Goal: Information Seeking & Learning: Understand process/instructions

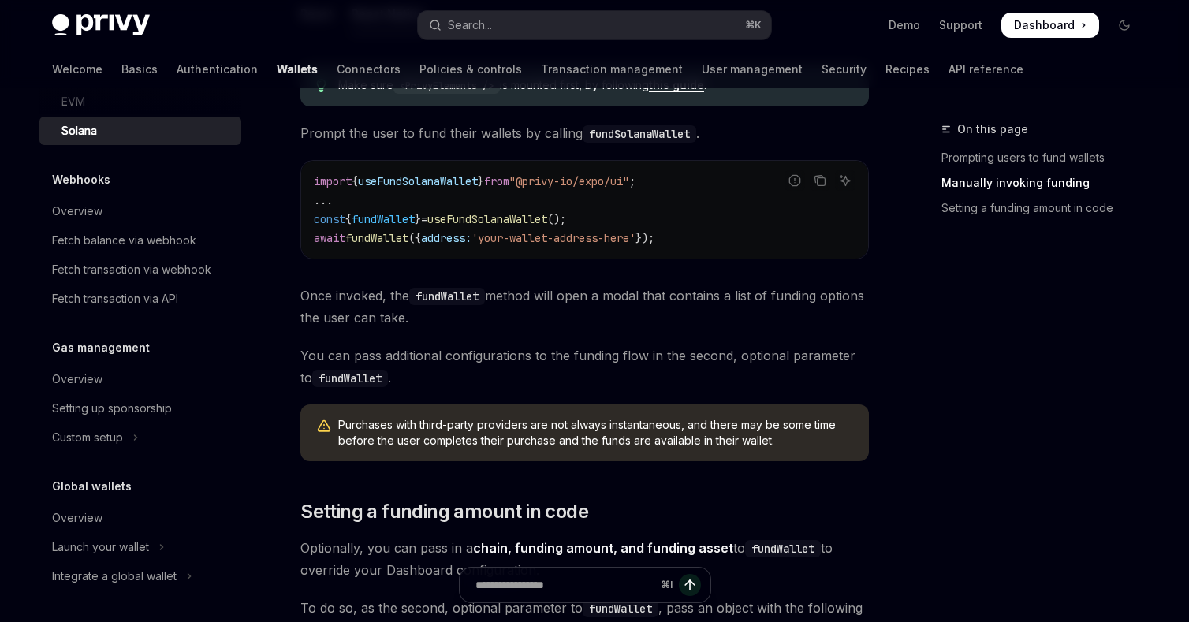
scroll to position [643, 0]
click at [157, 579] on div "Integrate a global wallet" at bounding box center [114, 576] width 125 height 19
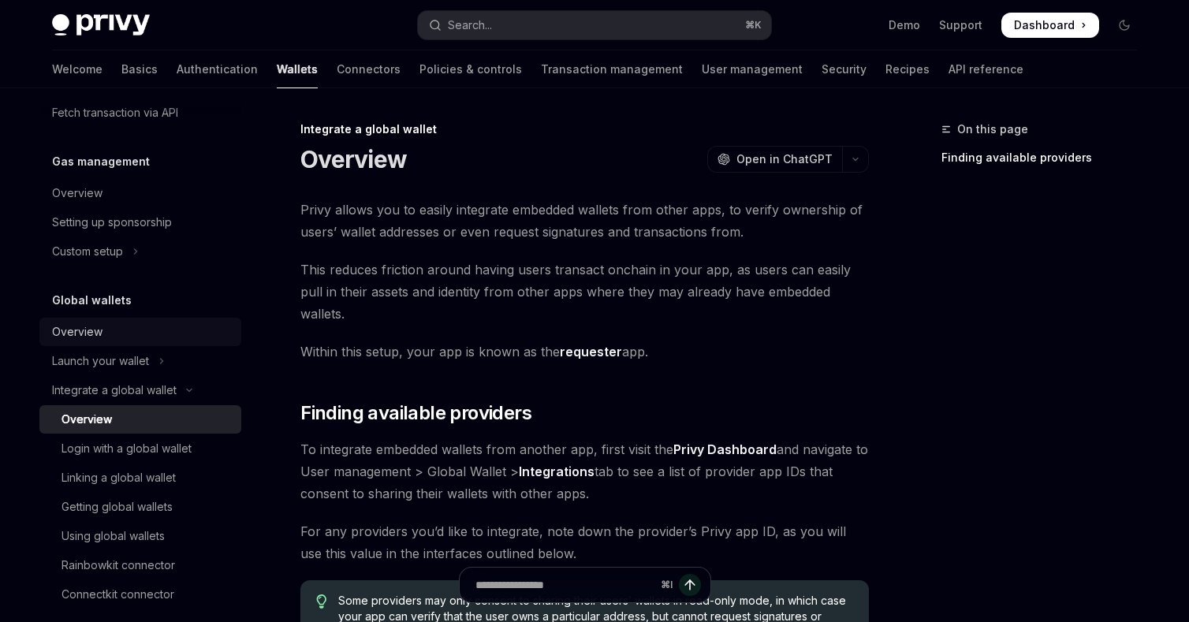
scroll to position [1013, 0]
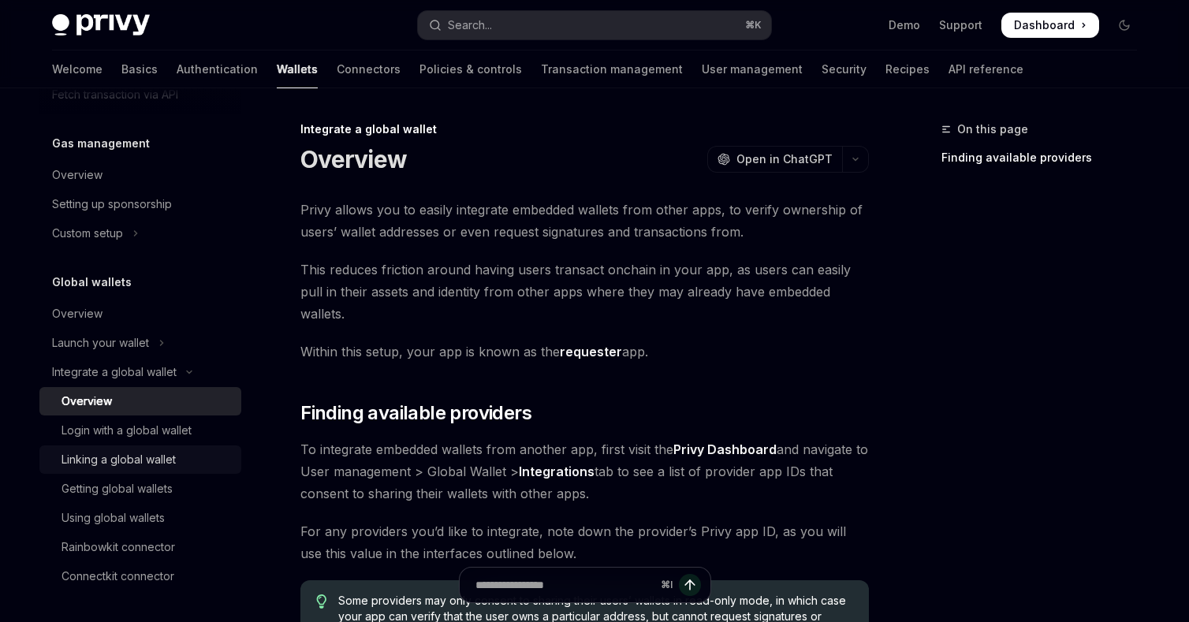
click at [160, 462] on div "Linking a global wallet" at bounding box center [118, 459] width 114 height 19
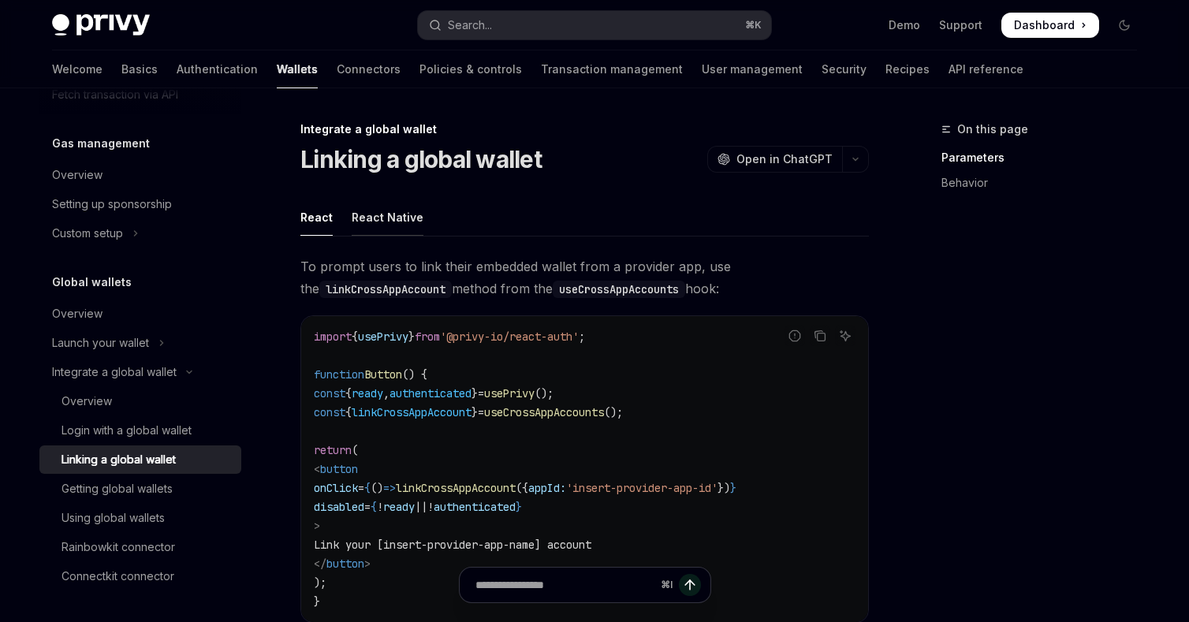
click at [385, 215] on div "React Native" at bounding box center [388, 217] width 72 height 37
type textarea "*"
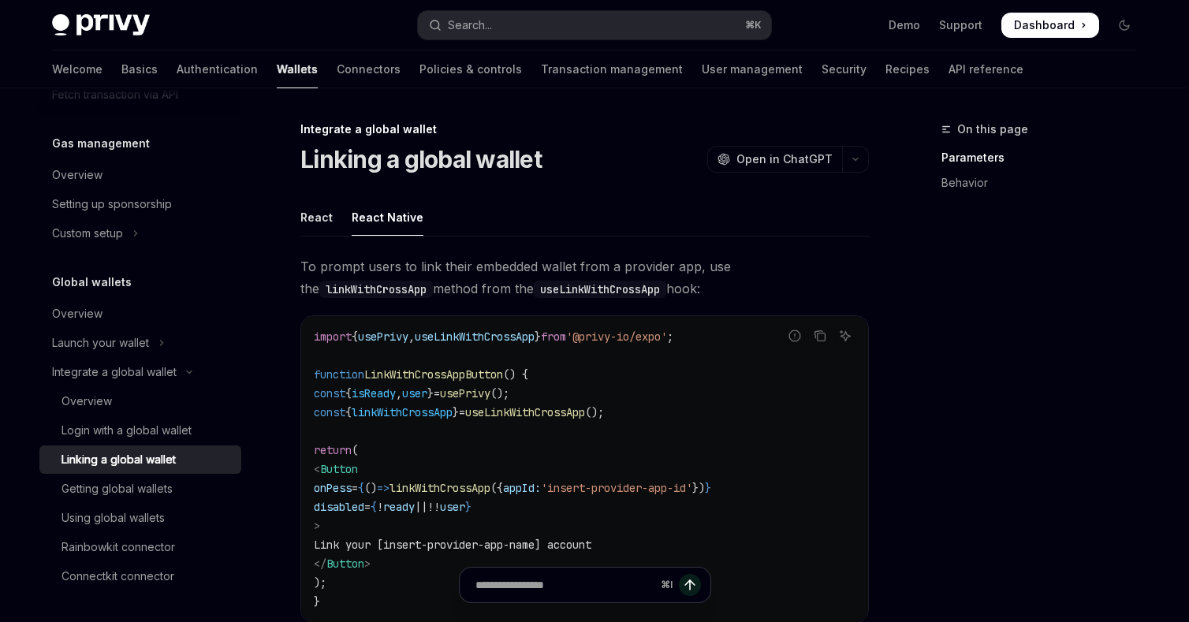
click at [978, 319] on div "On this page Parameters Behavior" at bounding box center [1030, 371] width 240 height 502
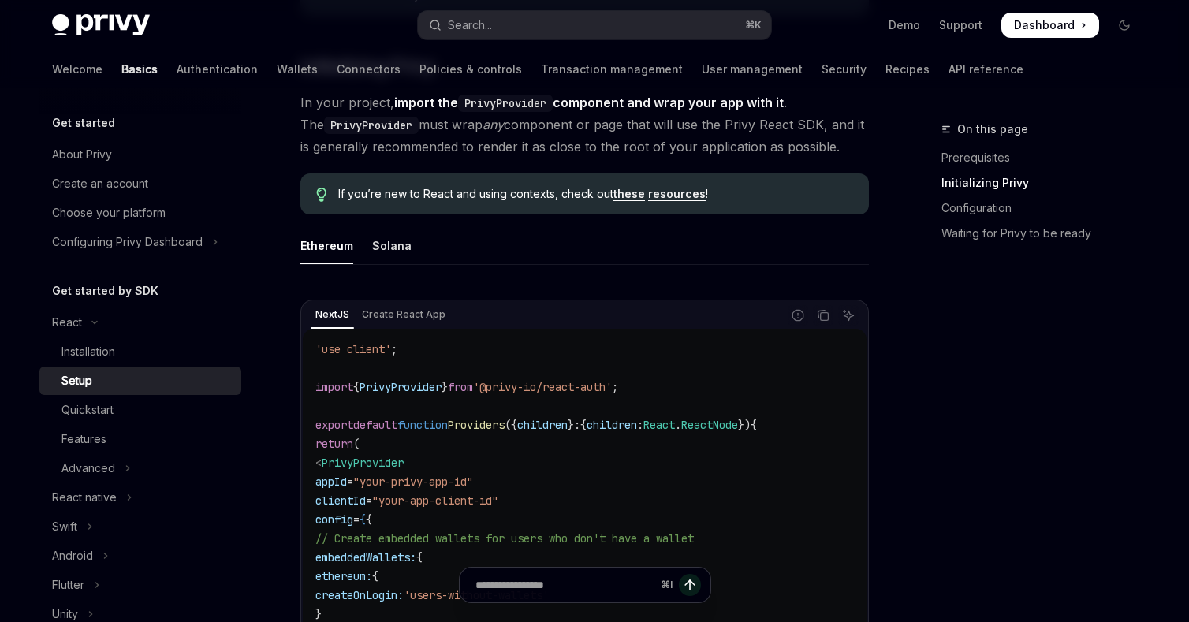
scroll to position [354, 0]
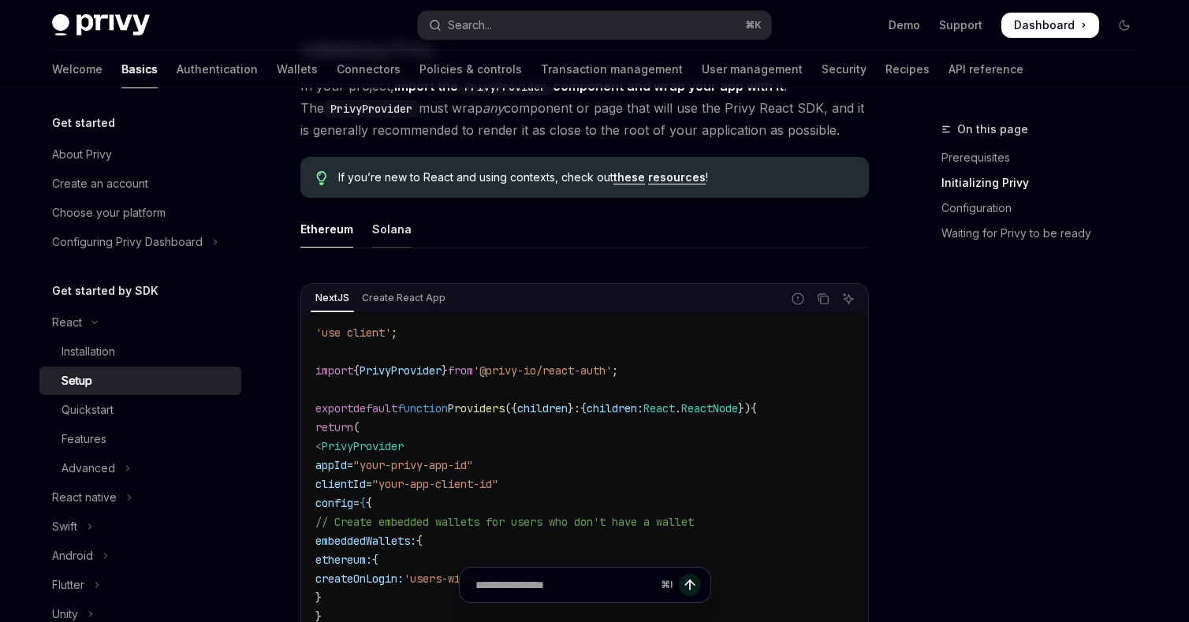
click at [389, 223] on div "Solana" at bounding box center [391, 229] width 39 height 37
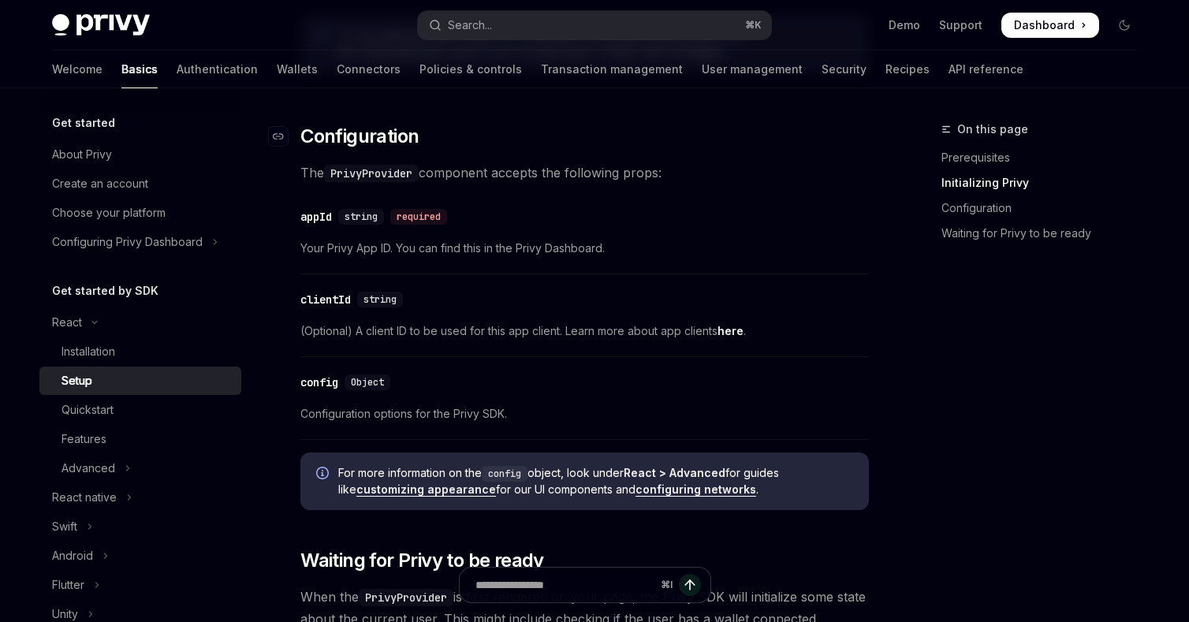
scroll to position [1149, 0]
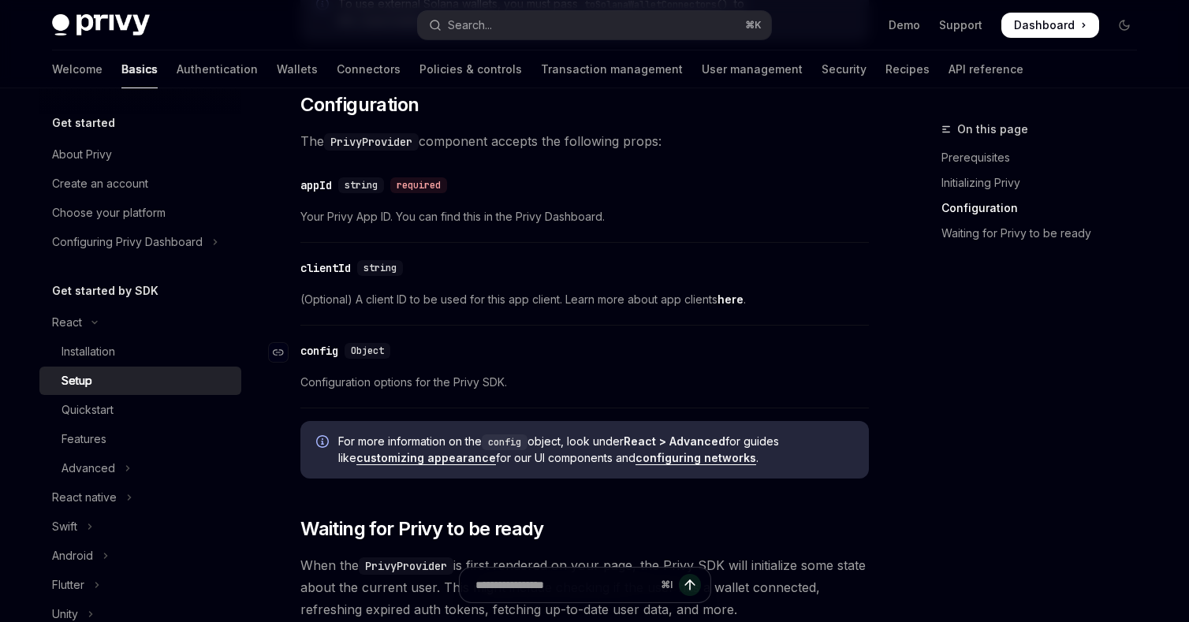
click at [324, 349] on div "config" at bounding box center [319, 351] width 38 height 16
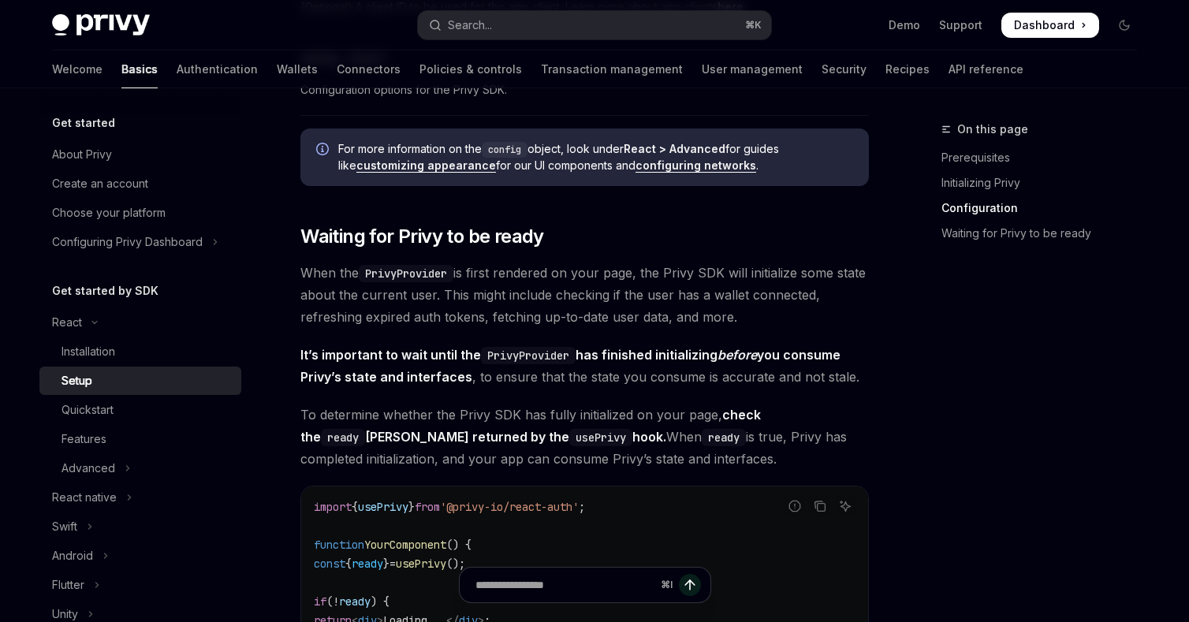
scroll to position [1433, 0]
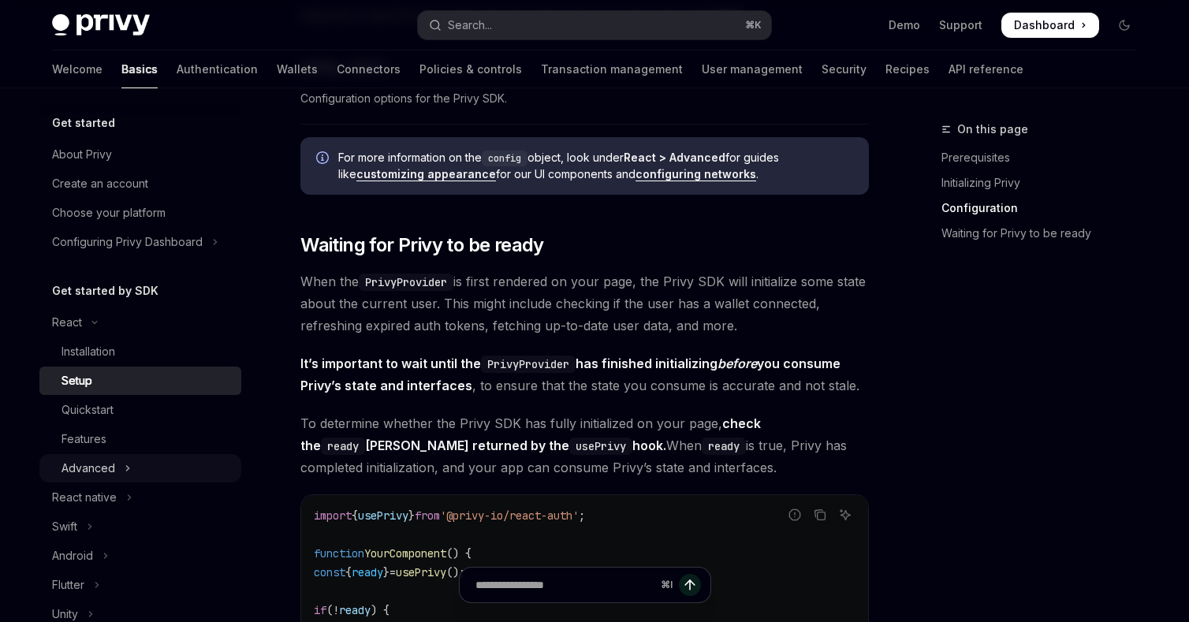
click at [125, 470] on icon "Toggle Advanced section" at bounding box center [128, 468] width 6 height 19
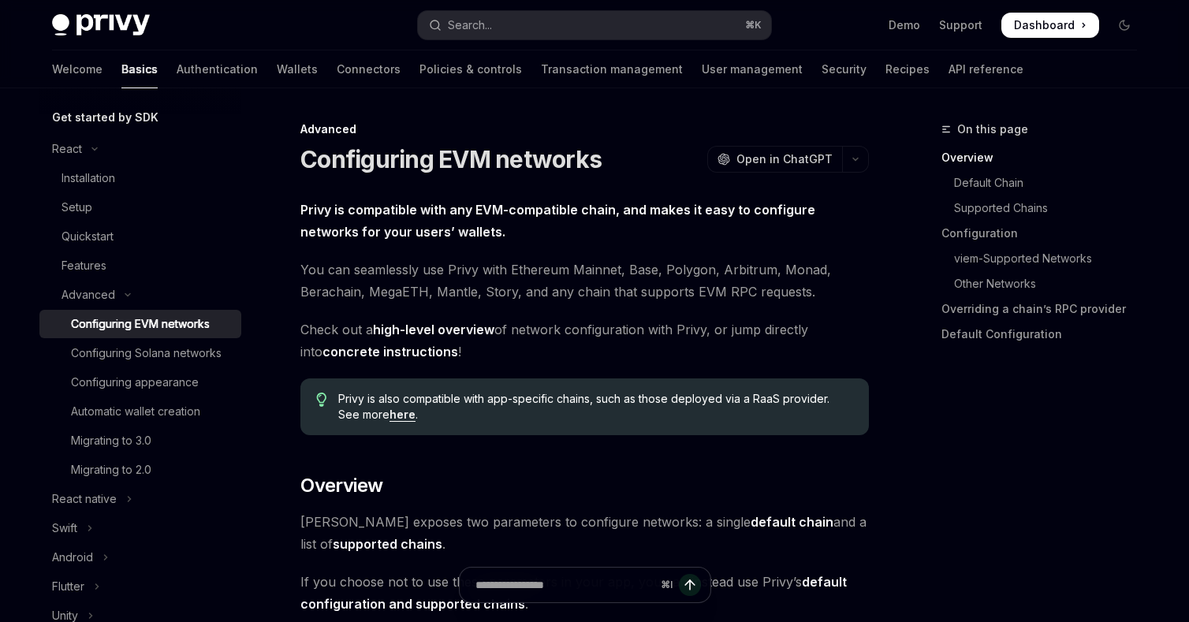
scroll to position [188, 0]
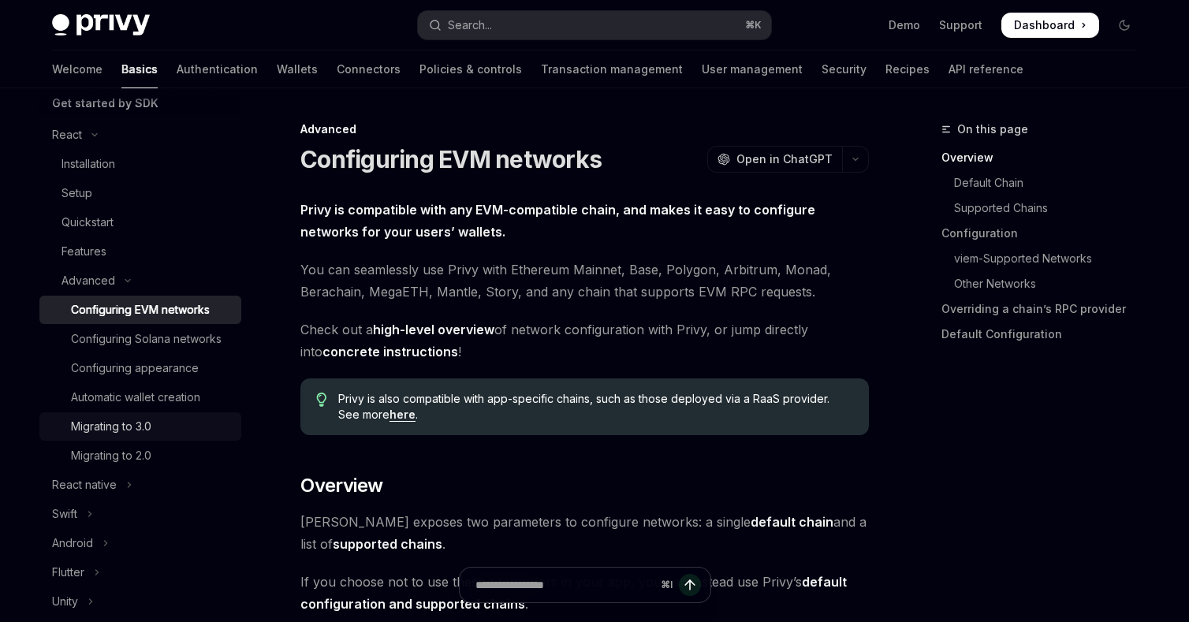
click at [156, 431] on div "Migrating to 3.0" at bounding box center [151, 426] width 161 height 19
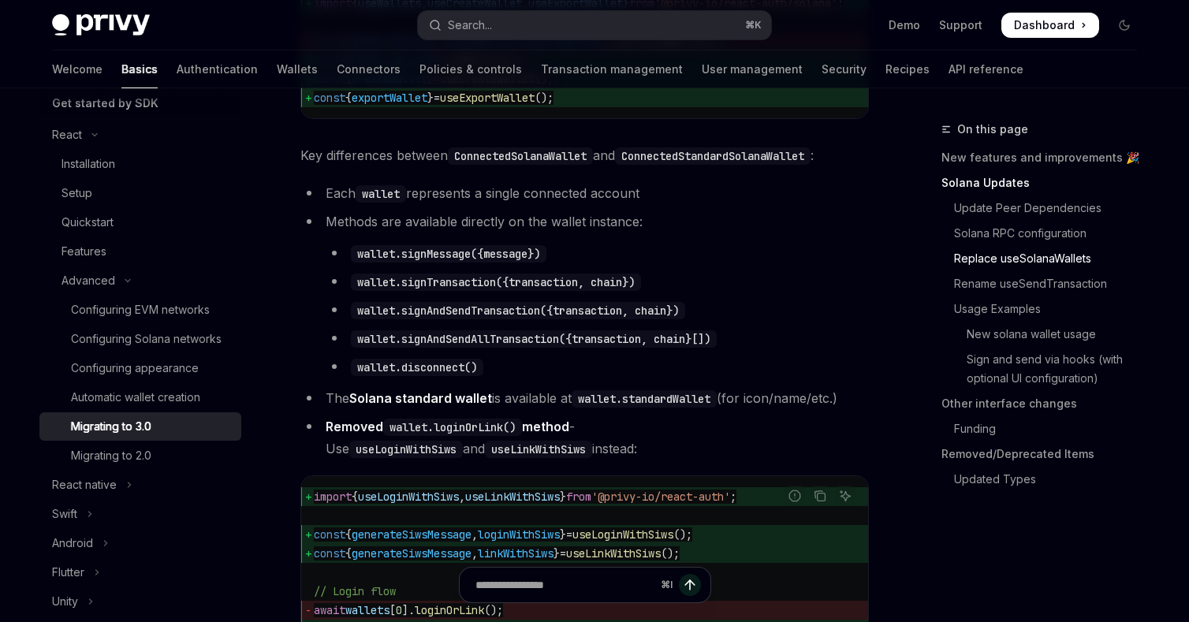
scroll to position [1671, 0]
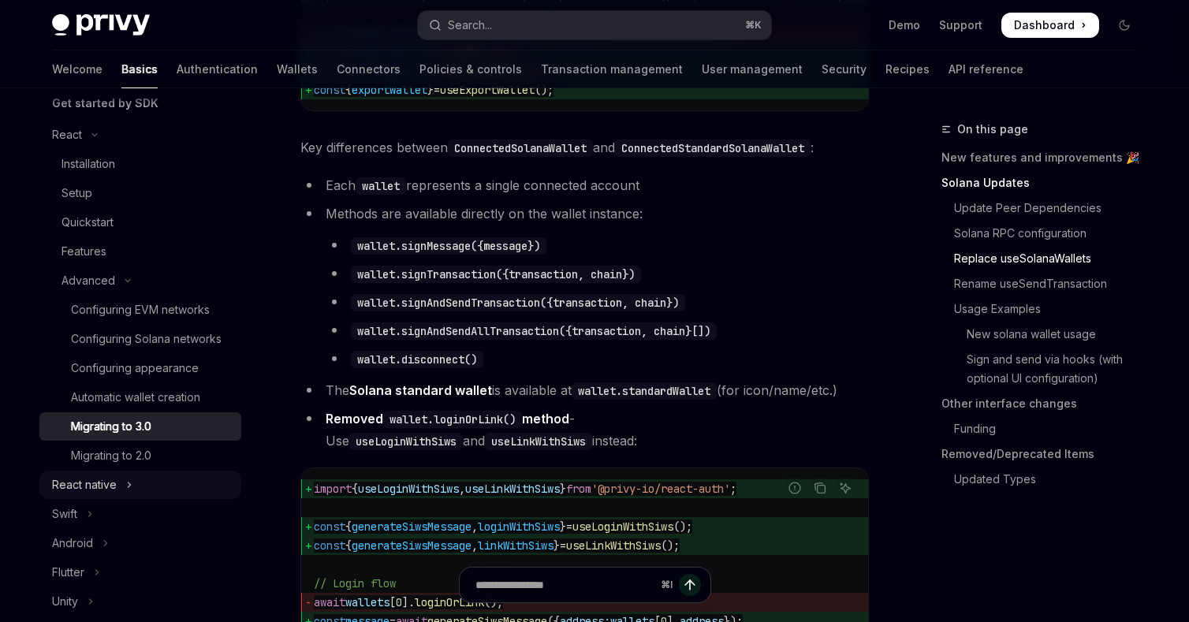
click at [124, 486] on button "React native" at bounding box center [140, 485] width 202 height 28
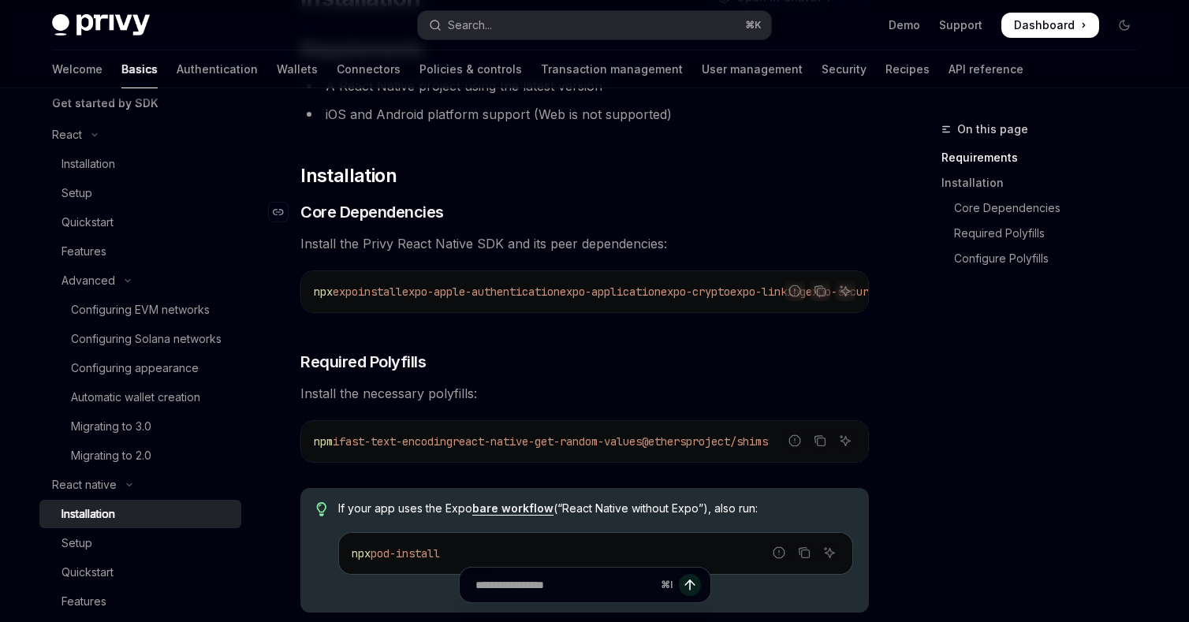
scroll to position [186, 0]
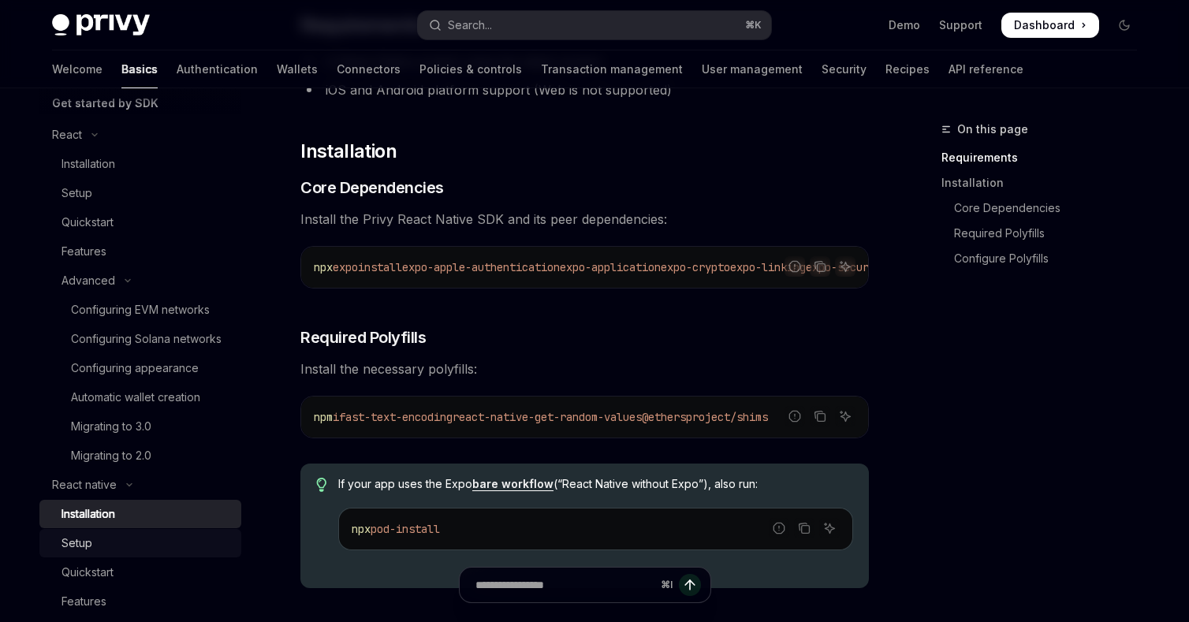
click at [114, 546] on div "Setup" at bounding box center [146, 543] width 170 height 19
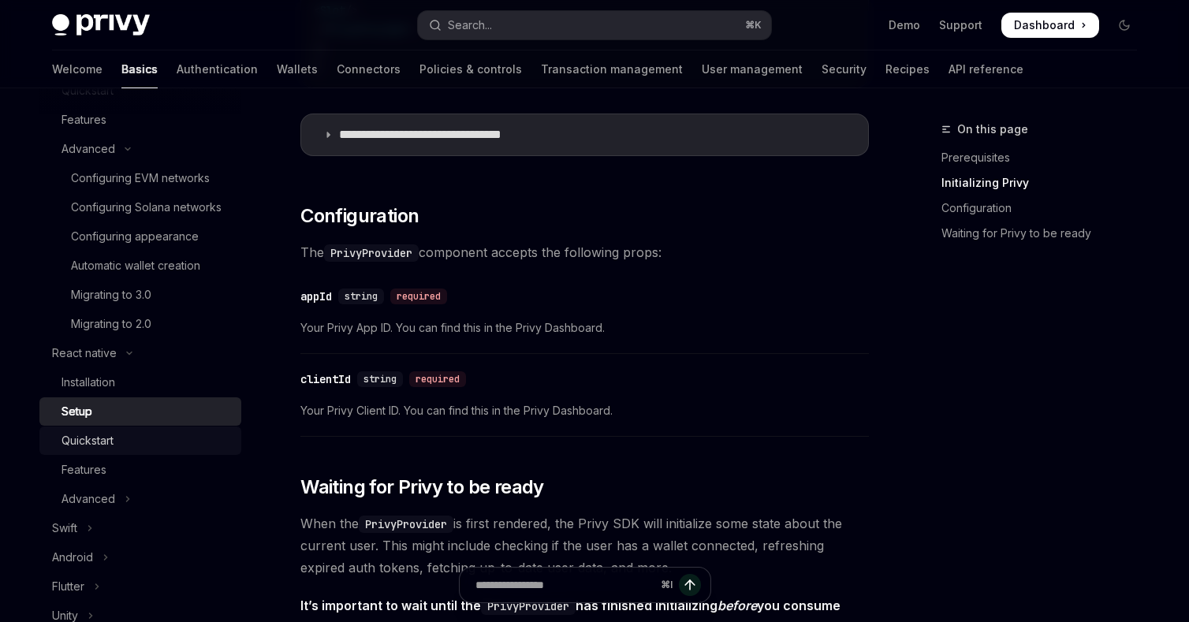
scroll to position [325, 0]
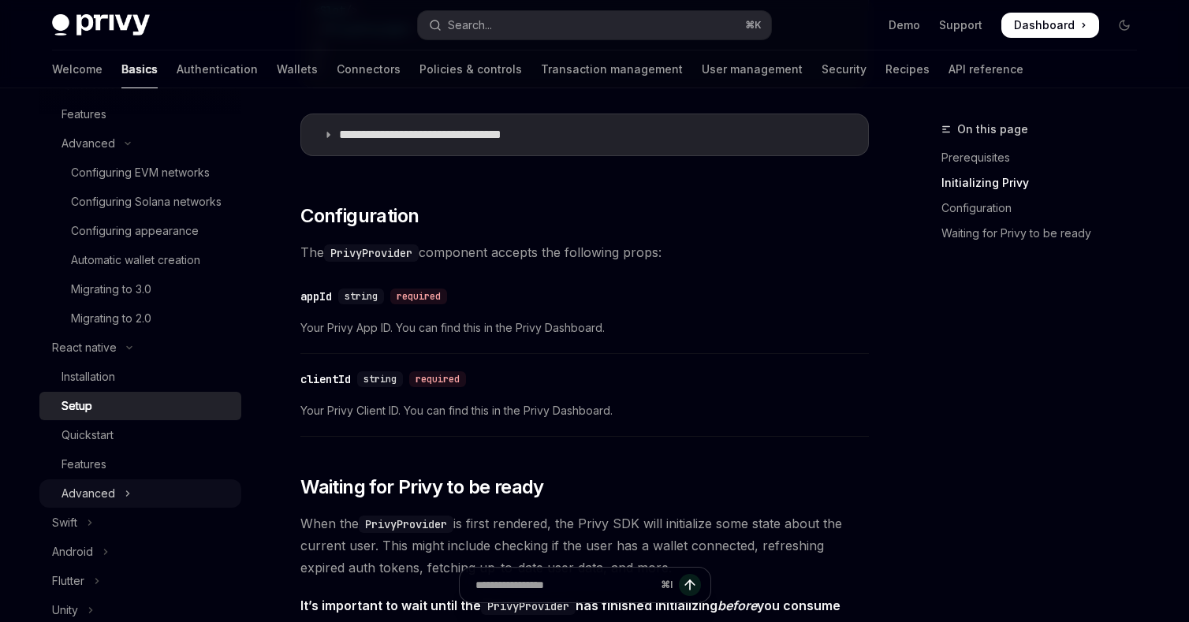
click at [121, 487] on button "Advanced" at bounding box center [140, 493] width 202 height 28
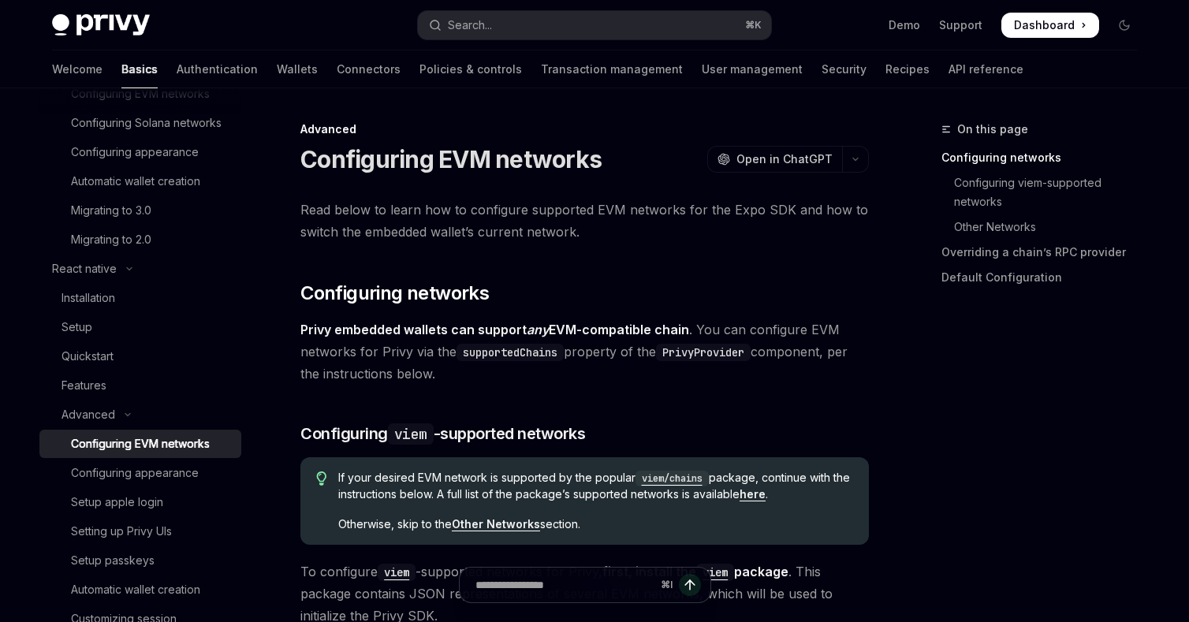
scroll to position [415, 0]
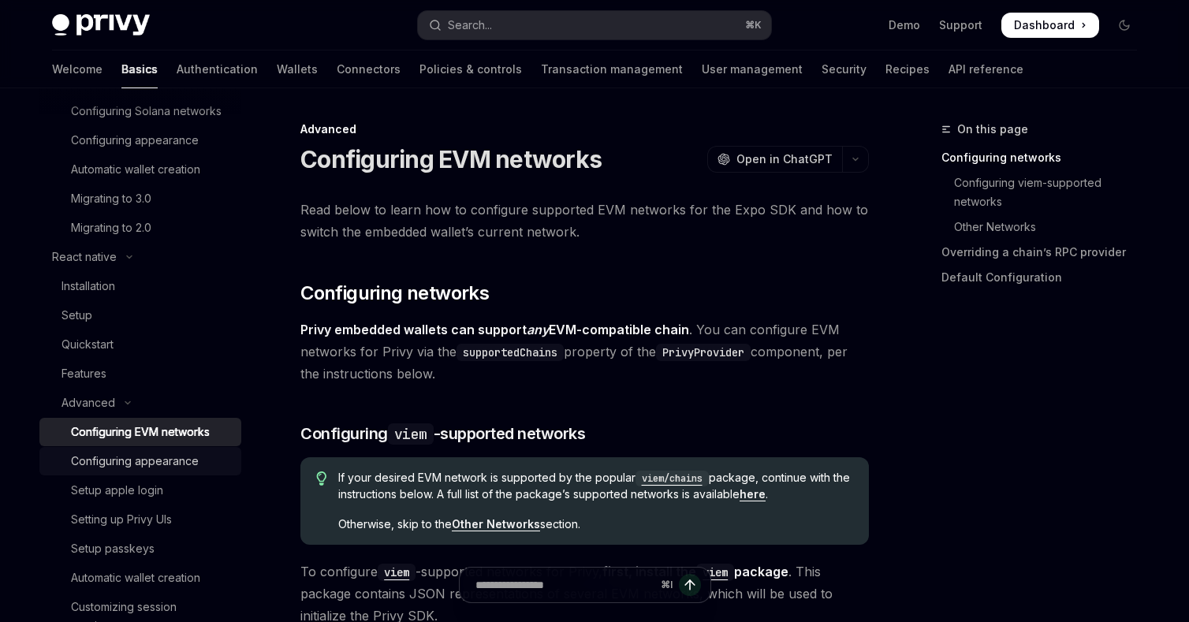
click at [181, 459] on div "Configuring appearance" at bounding box center [135, 461] width 128 height 19
type textarea "*"
